Goal: Information Seeking & Learning: Check status

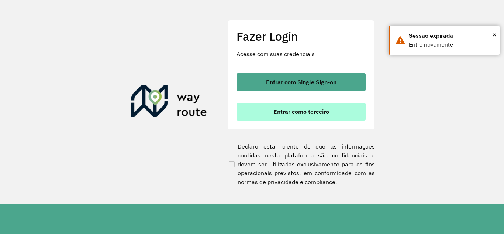
click at [300, 112] on span "Entrar como terceiro" at bounding box center [301, 111] width 56 height 6
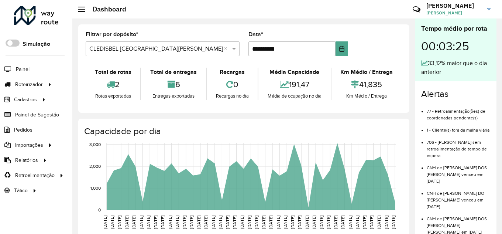
click at [134, 40] on div "Filtrar por depósito * Selecione um depósito × CLEDISBEL [GEOGRAPHIC_DATA][PERS…" at bounding box center [163, 44] width 154 height 24
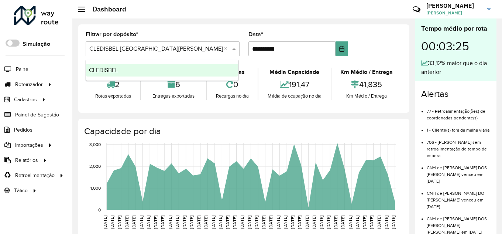
click at [131, 49] on input "text" at bounding box center [155, 49] width 132 height 9
click at [107, 65] on div "CLEDISBEL" at bounding box center [162, 70] width 152 height 13
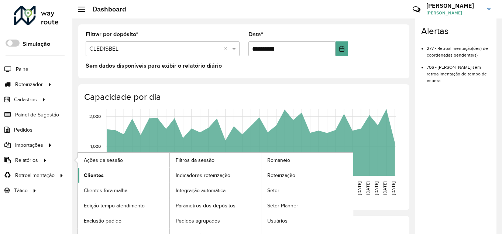
scroll to position [10, 0]
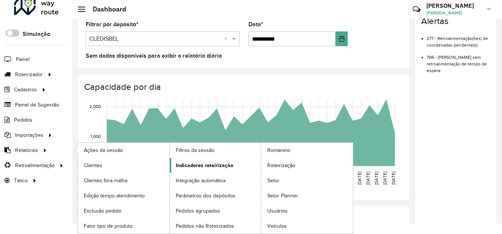
click at [223, 165] on span "Indicadores roteirização" at bounding box center [205, 165] width 58 height 8
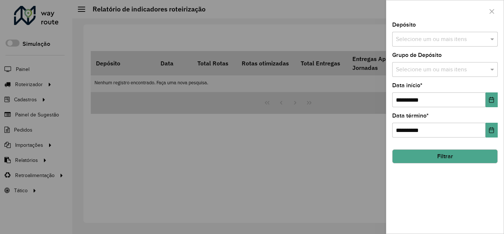
click at [400, 50] on div "**********" at bounding box center [444, 127] width 117 height 211
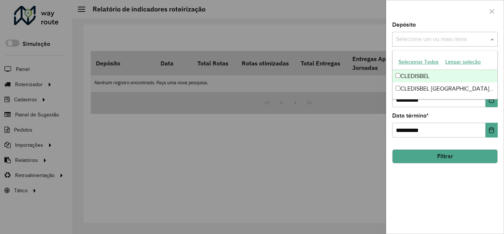
click at [401, 43] on input "text" at bounding box center [441, 39] width 94 height 9
click at [429, 77] on div "CLEDISBEL" at bounding box center [445, 76] width 105 height 13
click at [430, 14] on div at bounding box center [444, 11] width 117 height 22
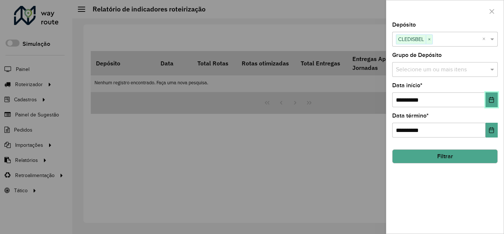
click at [493, 103] on button "Choose Date" at bounding box center [492, 99] width 12 height 15
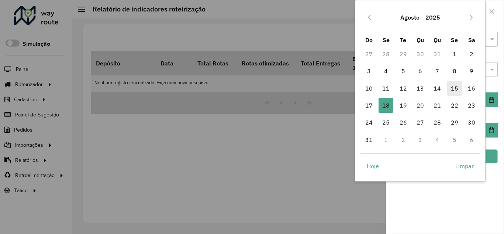
click at [459, 90] on span "15" at bounding box center [454, 88] width 15 height 15
type input "**********"
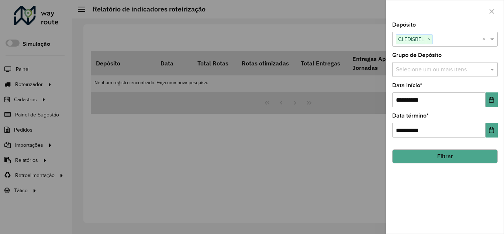
click at [466, 152] on button "Filtrar" at bounding box center [445, 156] width 106 height 14
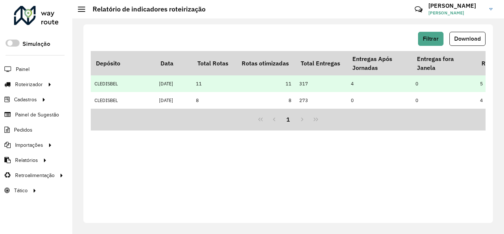
click at [191, 77] on td "[DATE]" at bounding box center [173, 83] width 37 height 17
click at [192, 82] on td "[DATE]" at bounding box center [173, 83] width 37 height 17
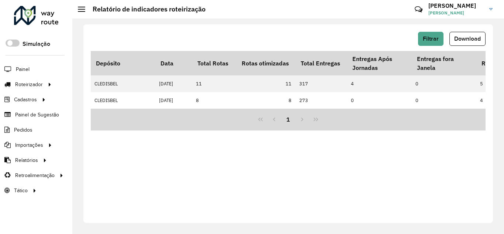
drag, startPoint x: 144, startPoint y: 111, endPoint x: 151, endPoint y: 111, distance: 7.4
click at [151, 108] on div "Depósito Data Total Rotas Rotas otimizadas Total Entregas Entregas Após Jornada…" at bounding box center [288, 80] width 395 height 58
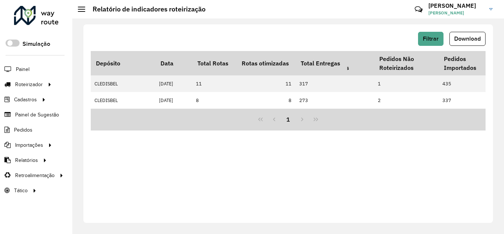
scroll to position [0, 2251]
